Goal: Task Accomplishment & Management: Manage account settings

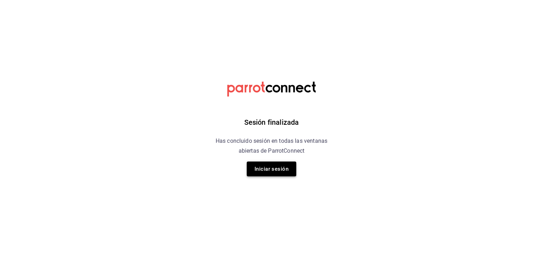
click at [269, 168] on button "Iniciar sesión" at bounding box center [271, 168] width 49 height 15
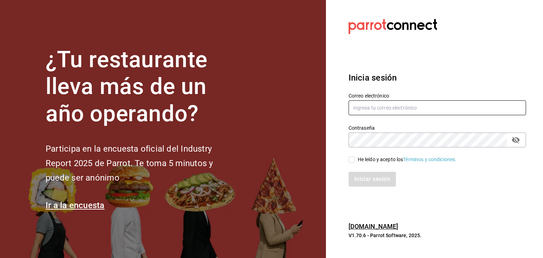
type input "[EMAIL_ADDRESS][DOMAIN_NAME]"
click at [352, 157] on input "He leído y acepto los Términos y condiciones." at bounding box center [351, 159] width 6 height 6
checkbox input "true"
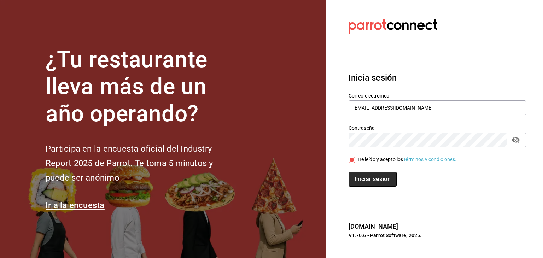
click at [362, 173] on button "Iniciar sesión" at bounding box center [372, 179] width 48 height 15
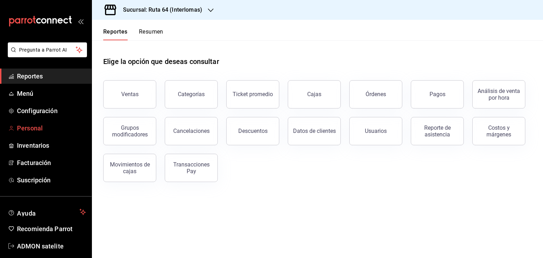
click at [30, 126] on span "Personal" at bounding box center [51, 128] width 69 height 10
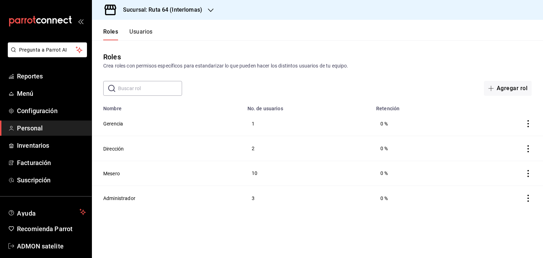
click at [141, 39] on button "Usuarios" at bounding box center [140, 34] width 23 height 12
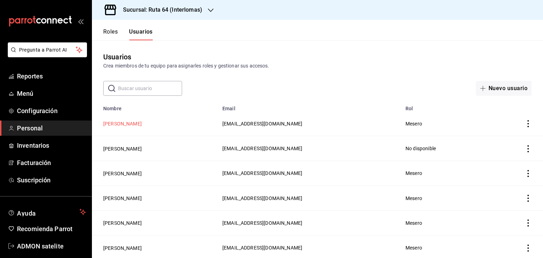
click at [134, 122] on button "Genaro HERNANDEZ" at bounding box center [122, 123] width 39 height 7
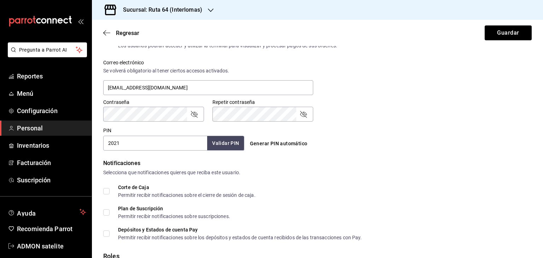
scroll to position [253, 0]
